Goal: Navigation & Orientation: Find specific page/section

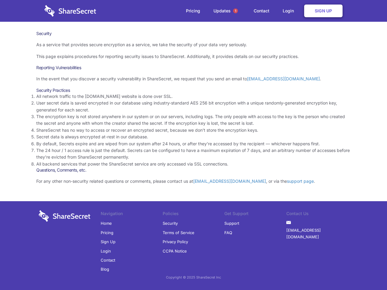
click at [193, 145] on li "By default, Secrets expire and are wiped from our system after 24 hours, or aft…" at bounding box center [193, 143] width 314 height 7
click at [235, 11] on span "1" at bounding box center [235, 10] width 5 height 5
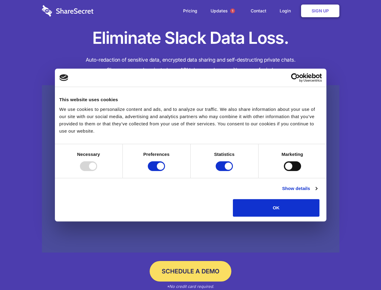
click at [97, 171] on div at bounding box center [88, 166] width 17 height 10
click at [165, 171] on input "Preferences" at bounding box center [156, 166] width 17 height 10
checkbox input "false"
click at [225, 171] on input "Statistics" at bounding box center [224, 166] width 17 height 10
checkbox input "false"
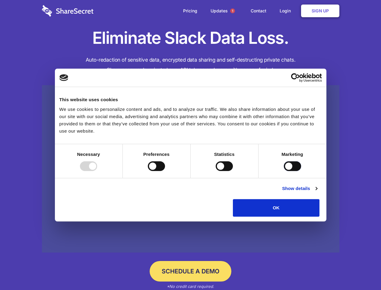
click at [284, 171] on input "Marketing" at bounding box center [292, 166] width 17 height 10
checkbox input "true"
click at [317, 192] on link "Show details" at bounding box center [299, 188] width 35 height 7
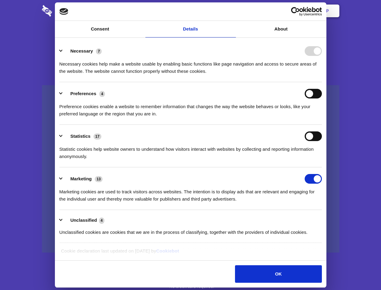
click at [322, 75] on div "Necessary cookies help make a website usable by enabling basic functions like p…" at bounding box center [190, 65] width 263 height 19
click at [233, 11] on span "1" at bounding box center [232, 10] width 5 height 5
